Goal: Navigation & Orientation: Go to known website

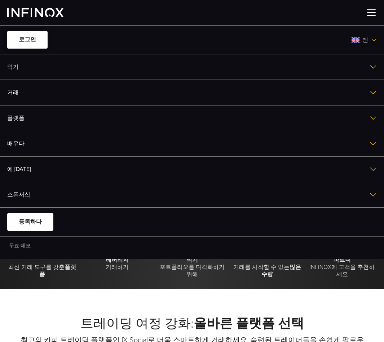
click at [33, 40] on font "로그인" at bounding box center [27, 39] width 17 height 7
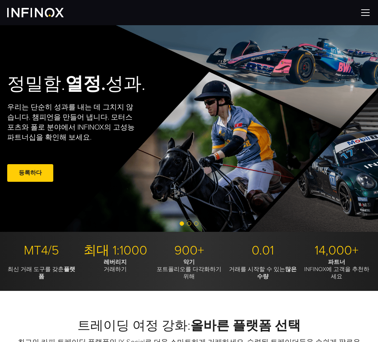
click at [370, 13] on img at bounding box center [365, 12] width 11 height 11
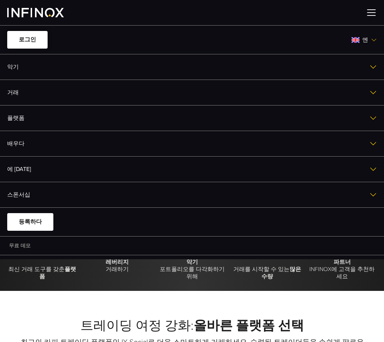
click at [27, 41] on font "로그인" at bounding box center [27, 39] width 17 height 7
click at [36, 38] on link "로그인" at bounding box center [27, 40] width 40 height 18
